Goal: Task Accomplishment & Management: Use online tool/utility

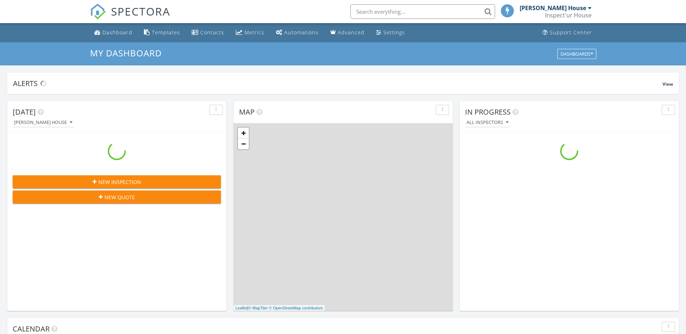
scroll to position [670, 697]
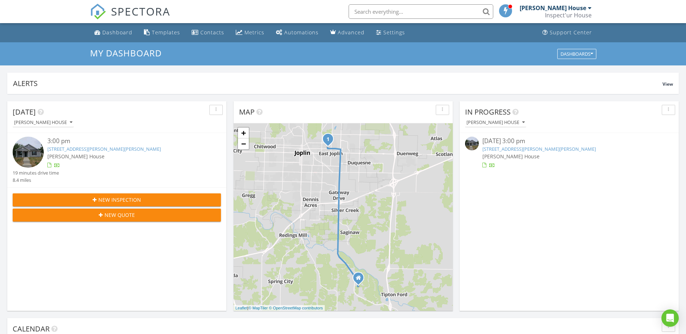
click at [27, 154] on img at bounding box center [28, 152] width 31 height 31
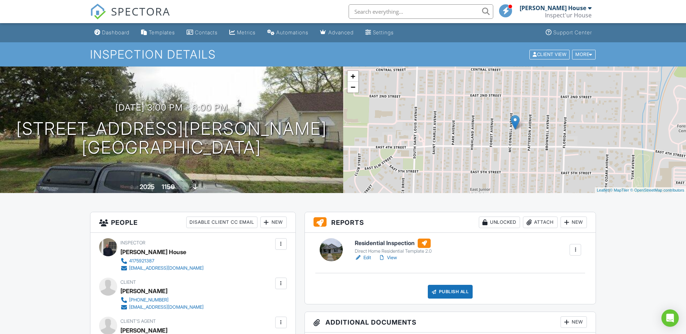
click at [391, 259] on link "View" at bounding box center [387, 257] width 19 height 7
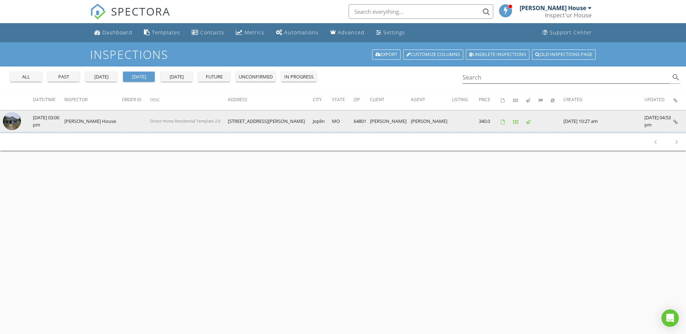
click at [8, 121] on img at bounding box center [12, 121] width 18 height 18
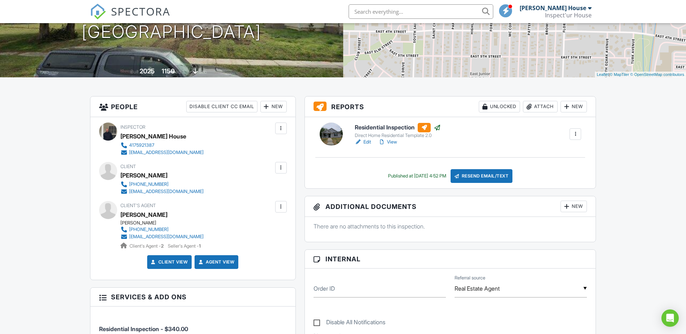
scroll to position [145, 0]
